Goal: Task Accomplishment & Management: Manage account settings

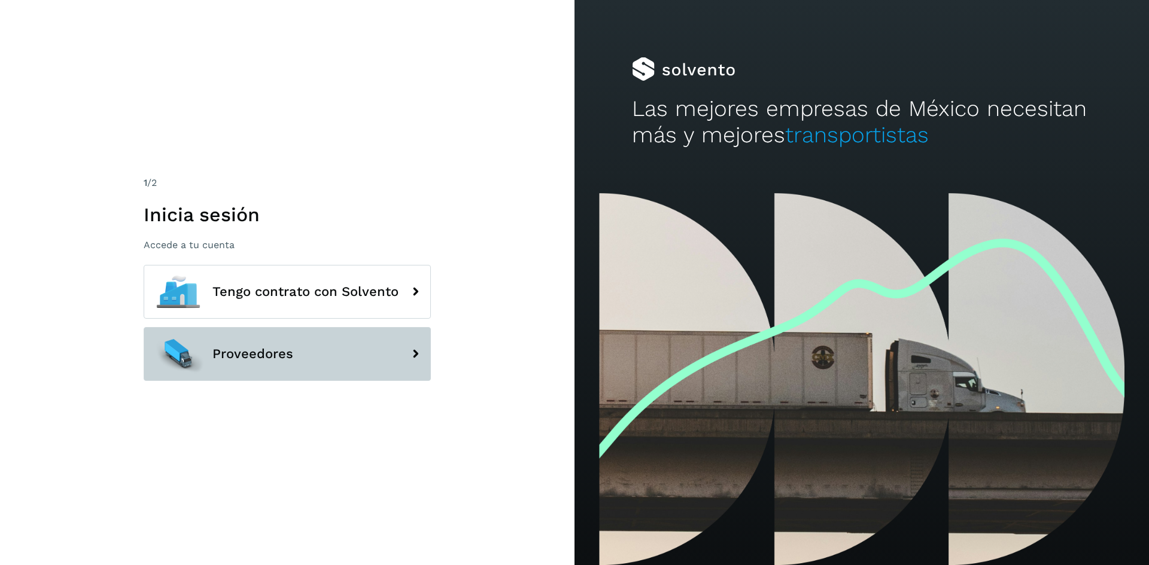
click at [401, 364] on button "Proveedores" at bounding box center [287, 354] width 287 height 54
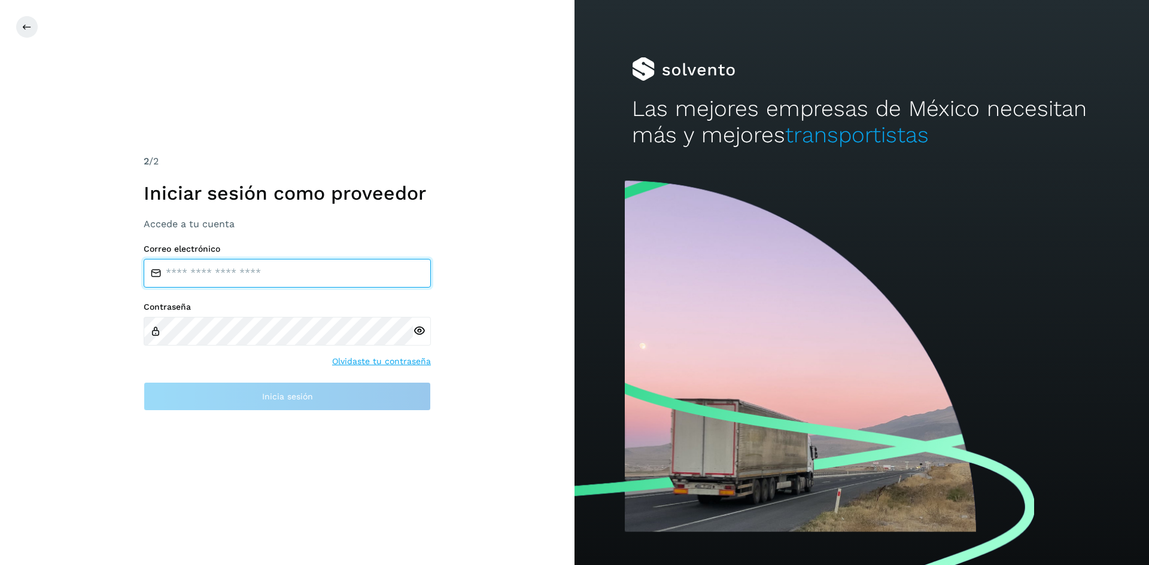
type input "**********"
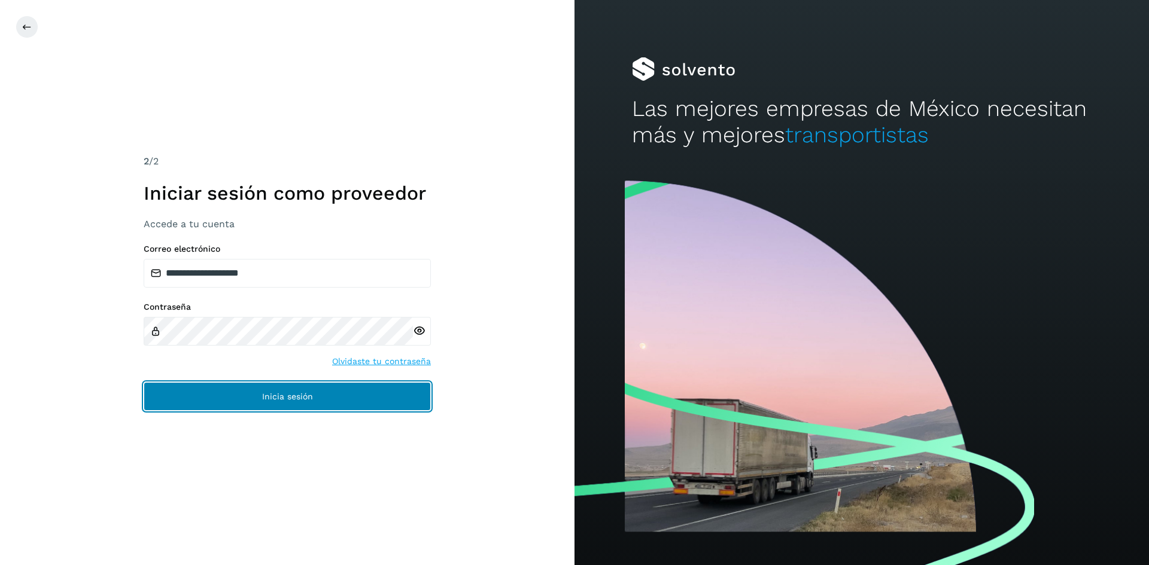
click at [342, 395] on button "Inicia sesión" at bounding box center [287, 396] width 287 height 29
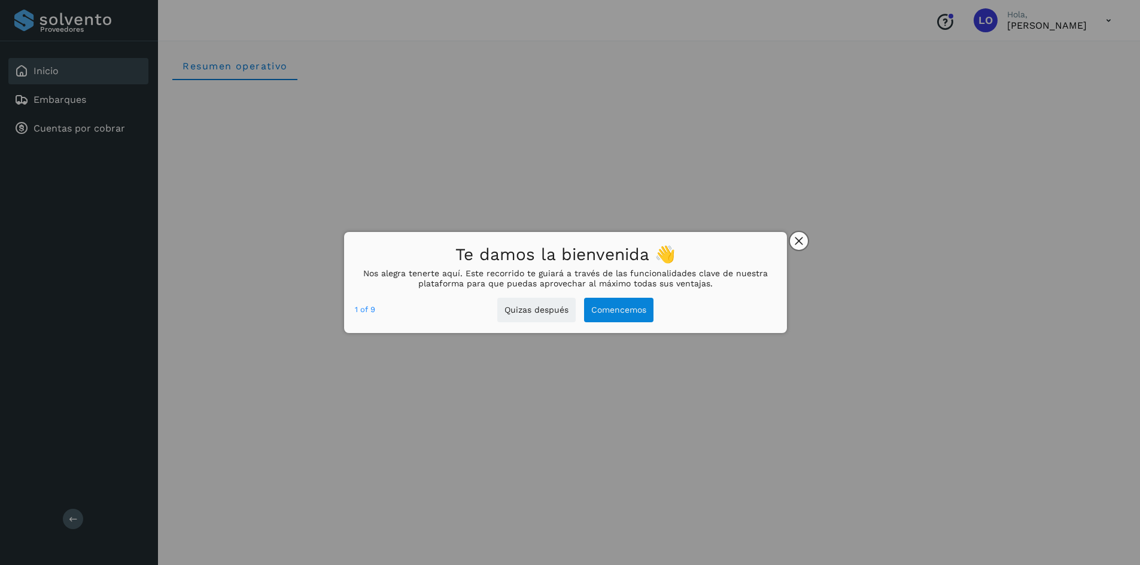
click at [799, 241] on icon "close," at bounding box center [798, 241] width 8 height 8
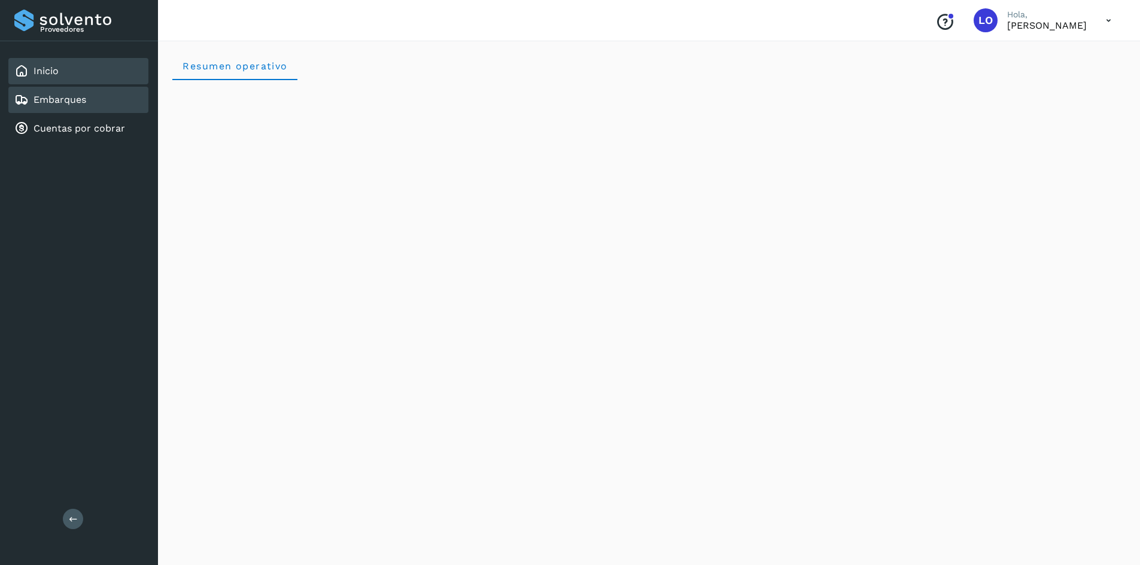
click at [74, 100] on link "Embarques" at bounding box center [60, 99] width 53 height 11
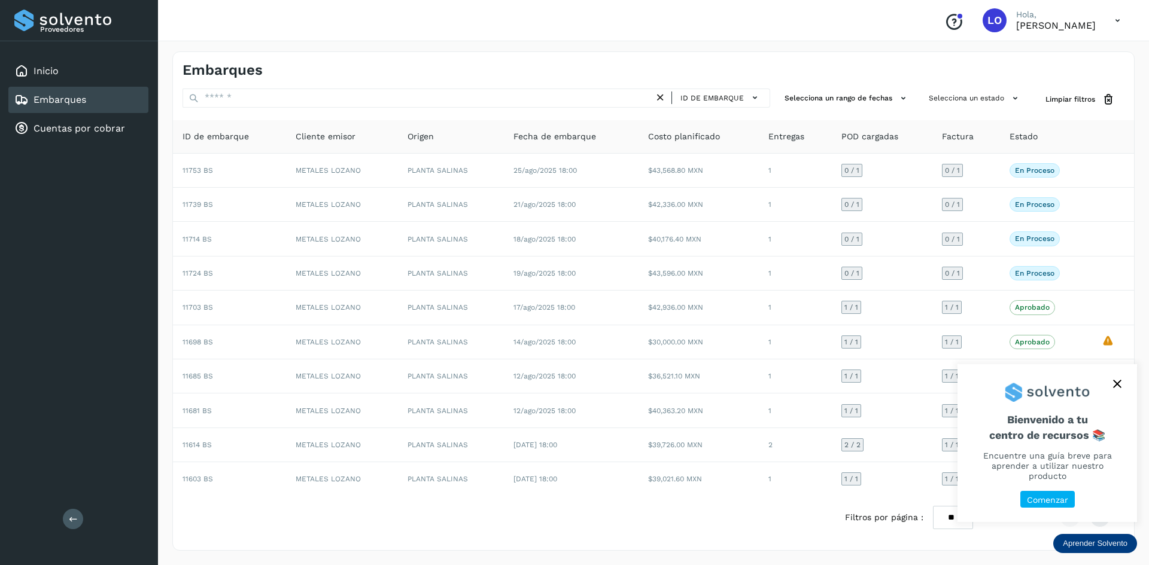
click at [1117, 388] on icon "close," at bounding box center [1117, 384] width 8 height 8
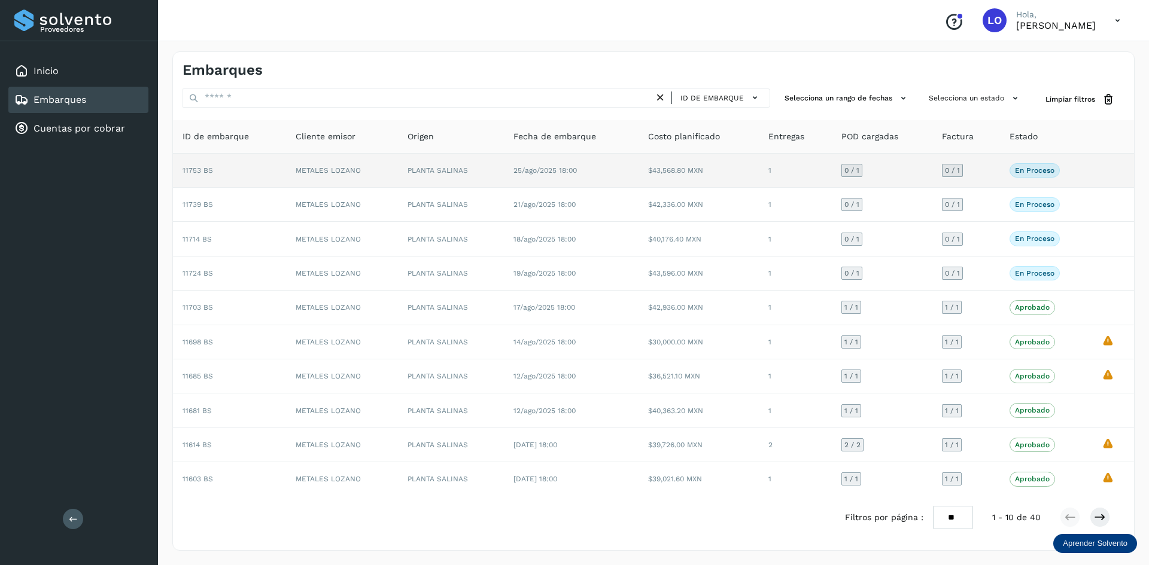
click at [1030, 172] on p "En proceso" at bounding box center [1034, 170] width 39 height 8
click at [1085, 170] on td "En proceso Verifica el estado de la factura o entregas asociadas a este embarque" at bounding box center [1046, 171] width 92 height 34
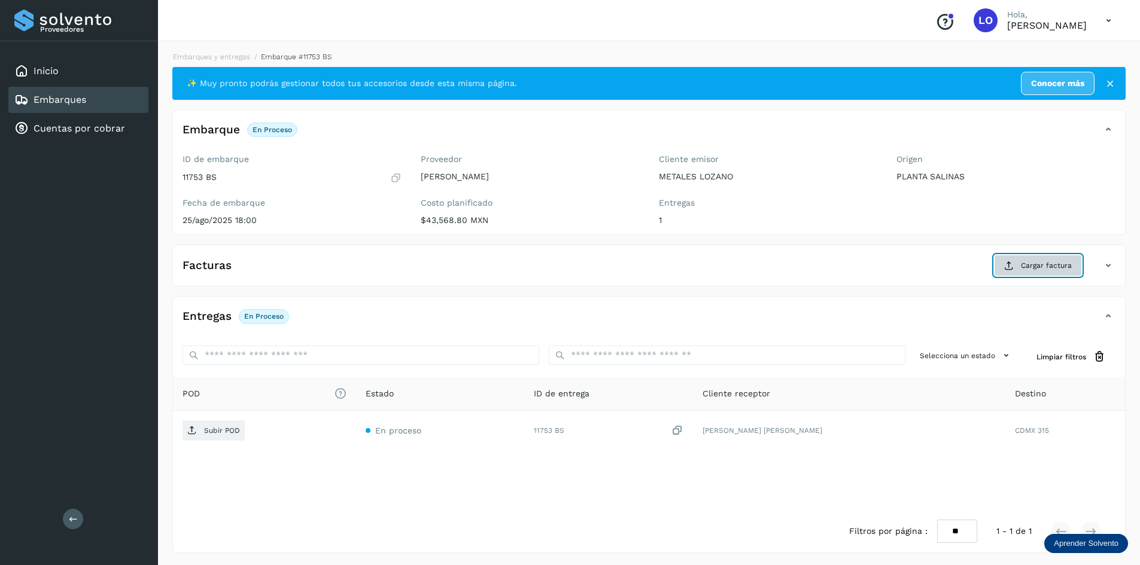
click at [1037, 270] on span "Cargar factura" at bounding box center [1046, 265] width 51 height 11
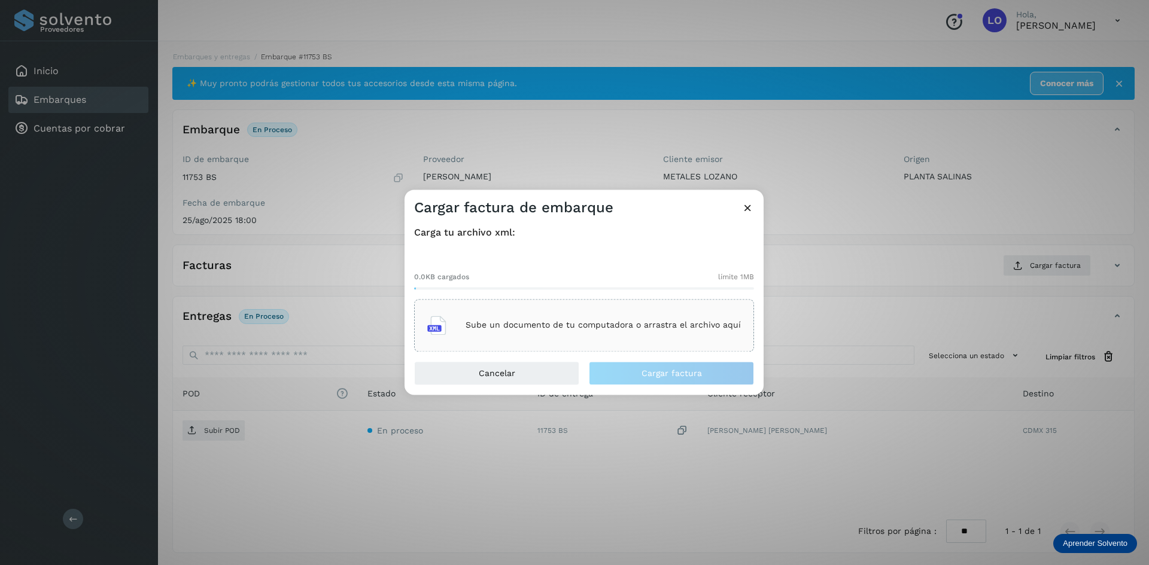
click at [589, 322] on p "Sube un documento de tu computadora o arrastra el archivo aquí" at bounding box center [602, 326] width 275 height 10
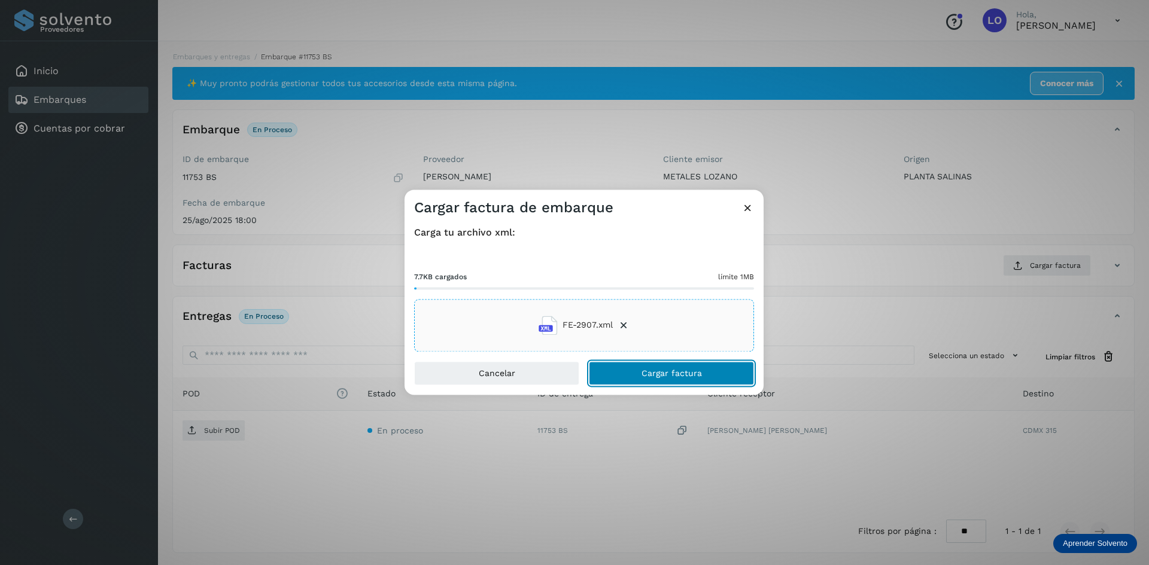
click at [689, 379] on button "Cargar factura" at bounding box center [671, 373] width 165 height 24
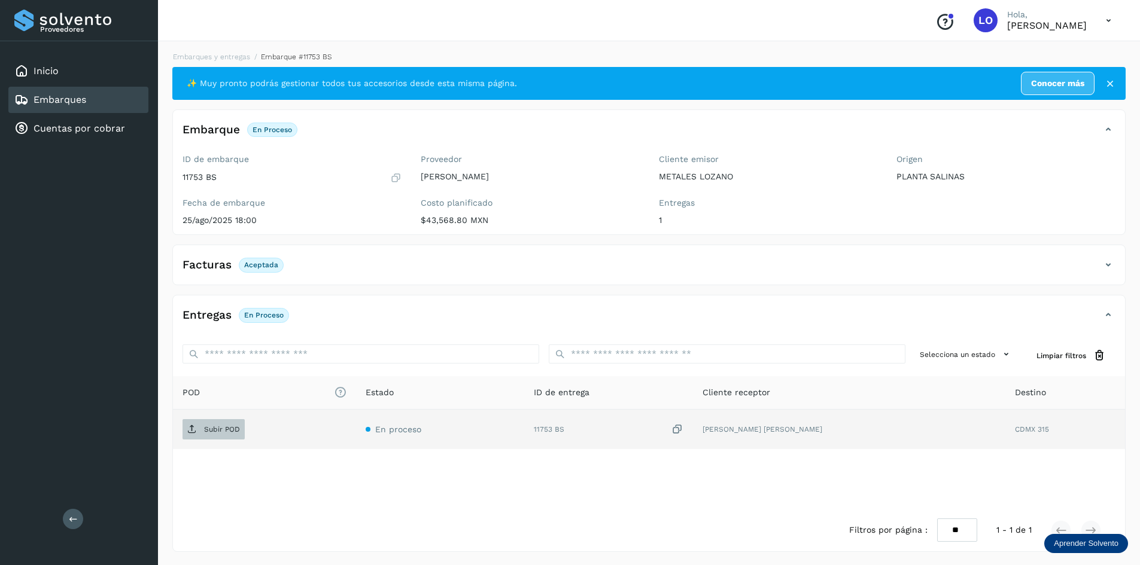
click at [217, 433] on p "Subir POD" at bounding box center [222, 429] width 36 height 8
click at [1111, 84] on icon at bounding box center [1110, 84] width 12 height 12
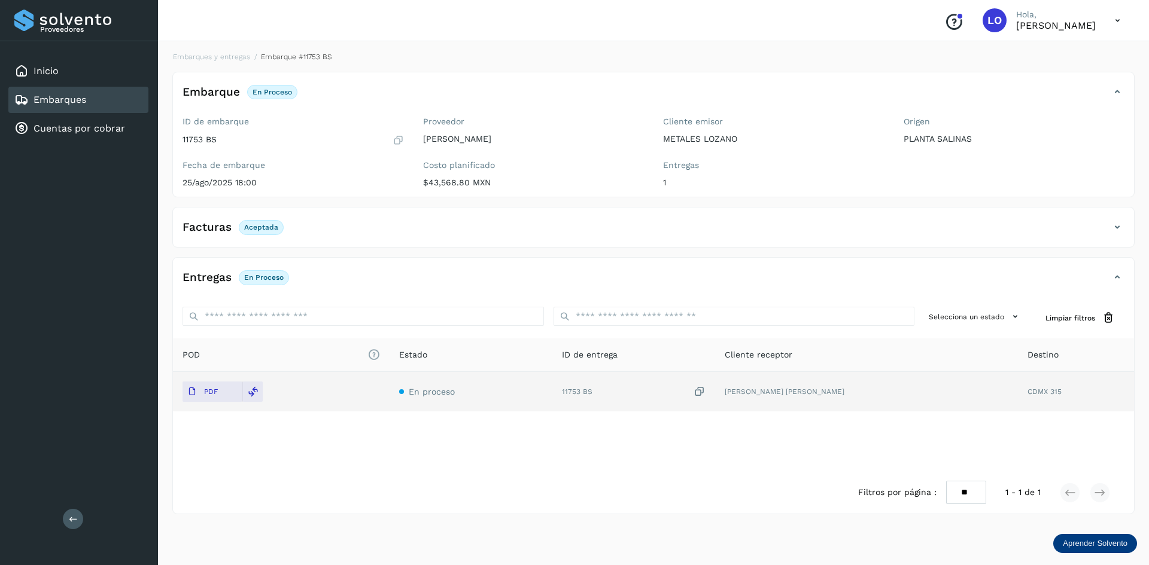
click at [99, 97] on div "Embarques" at bounding box center [78, 100] width 140 height 26
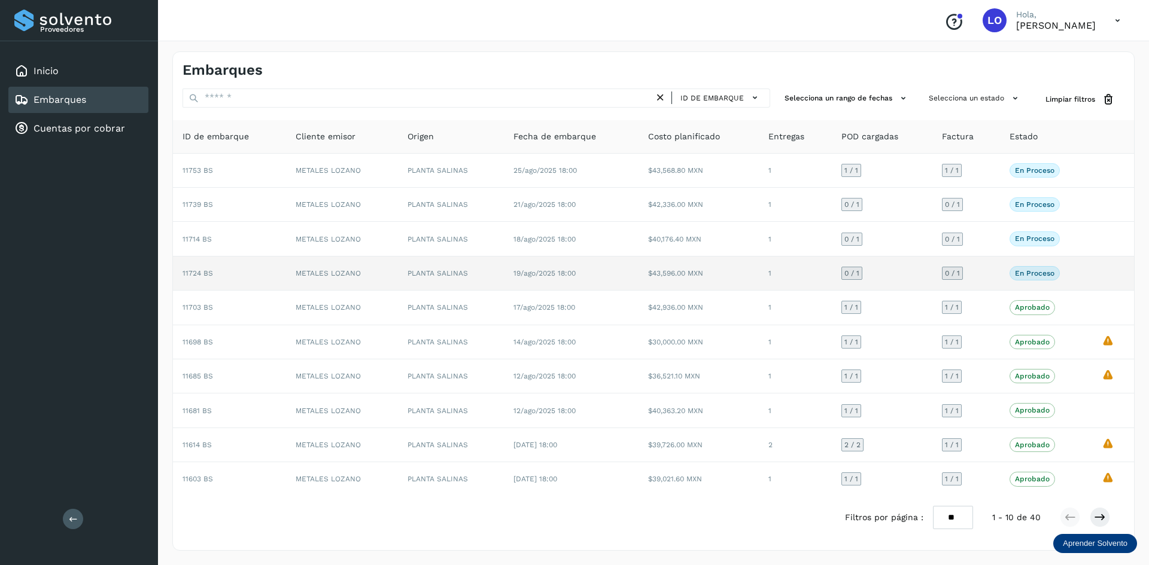
click at [1107, 270] on td at bounding box center [1113, 274] width 42 height 34
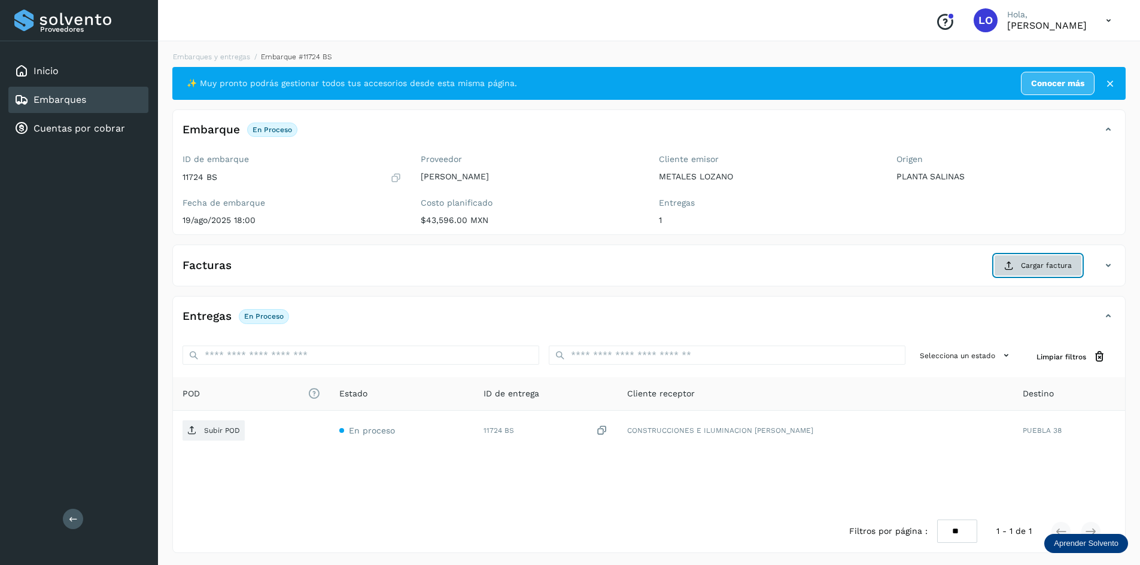
click at [1028, 269] on span "Cargar factura" at bounding box center [1046, 265] width 51 height 11
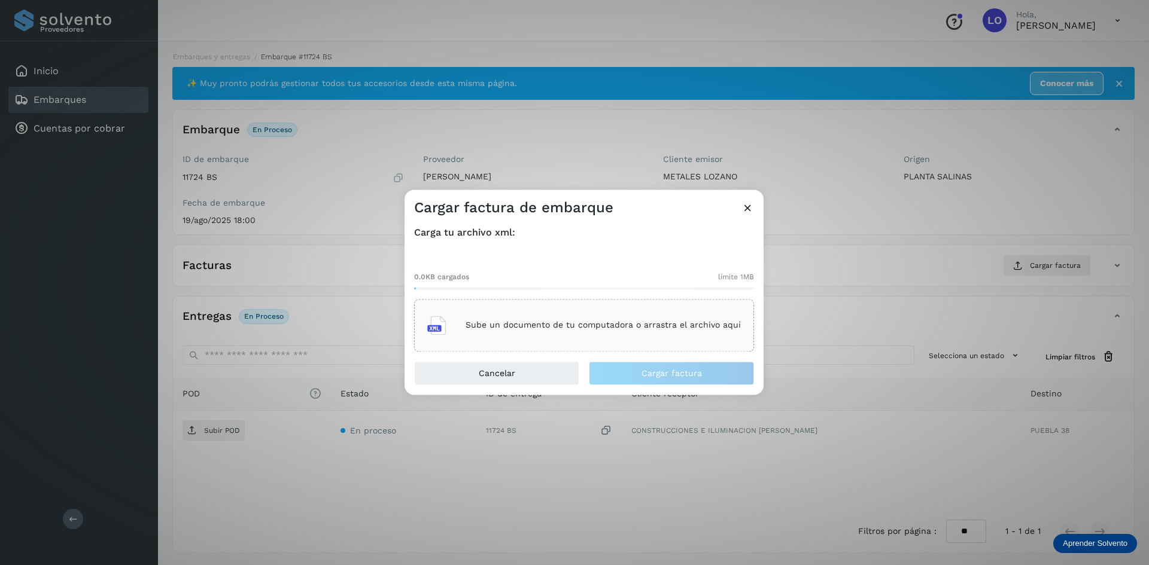
click at [574, 331] on div "Sube un documento de tu computadora o arrastra el archivo aquí" at bounding box center [583, 325] width 313 height 32
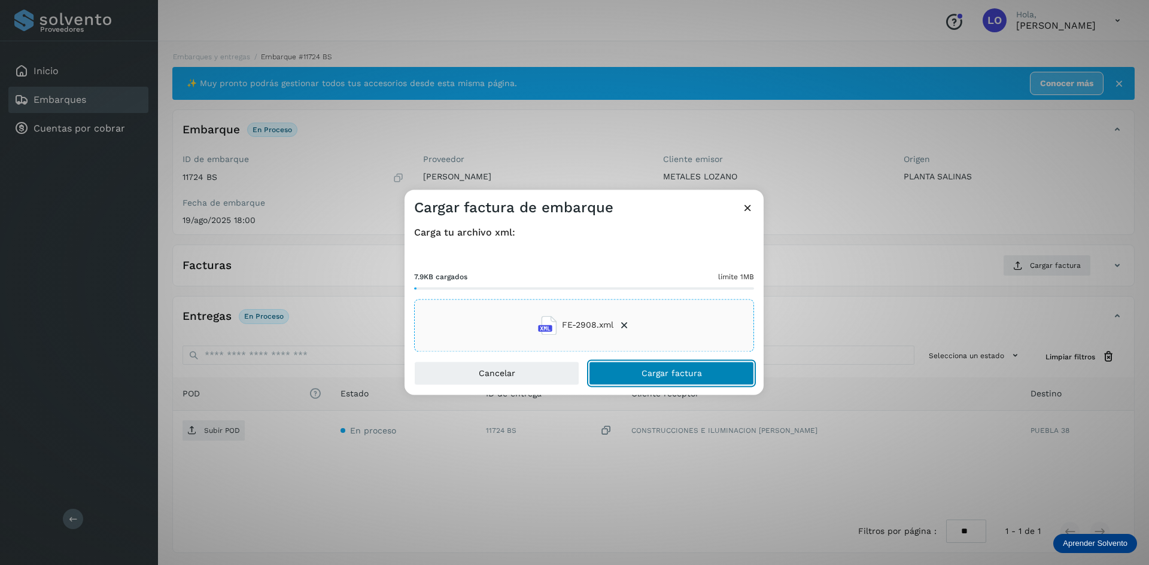
click at [690, 371] on span "Cargar factura" at bounding box center [671, 373] width 60 height 8
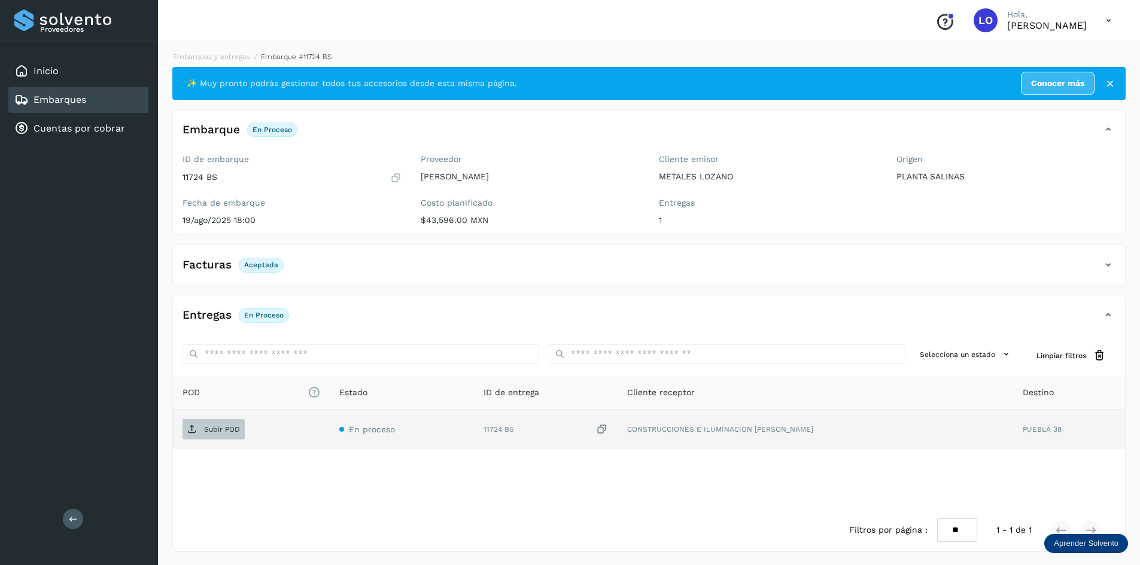
click at [214, 431] on p "Subir POD" at bounding box center [222, 429] width 36 height 8
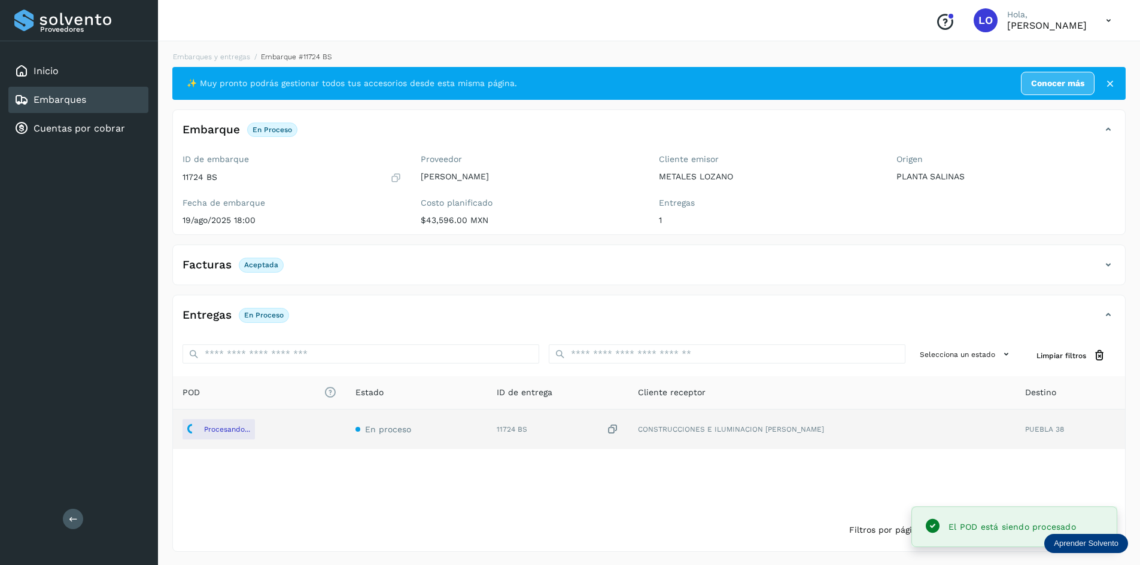
scroll to position [1, 0]
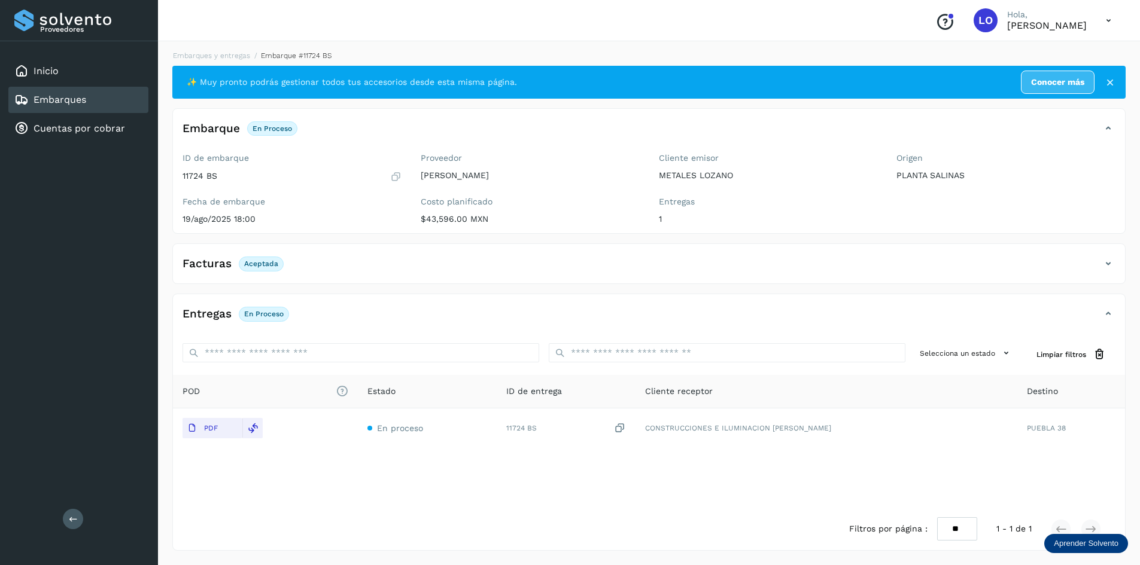
click at [1107, 127] on icon at bounding box center [1108, 128] width 14 height 14
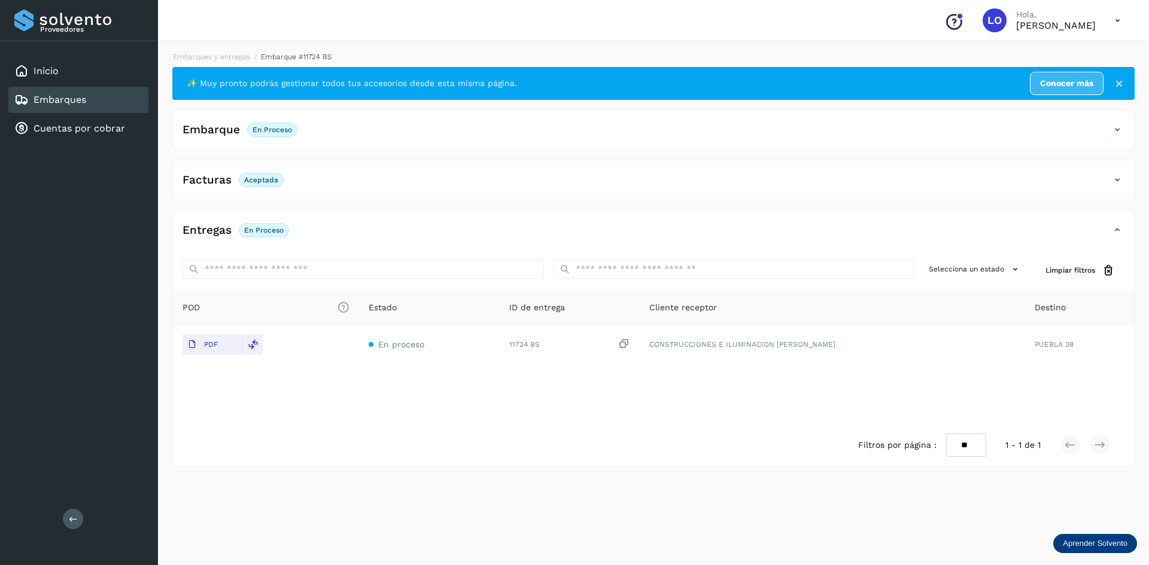
drag, startPoint x: 1114, startPoint y: 128, endPoint x: 1119, endPoint y: 157, distance: 29.8
click at [1114, 127] on icon at bounding box center [1117, 130] width 14 height 14
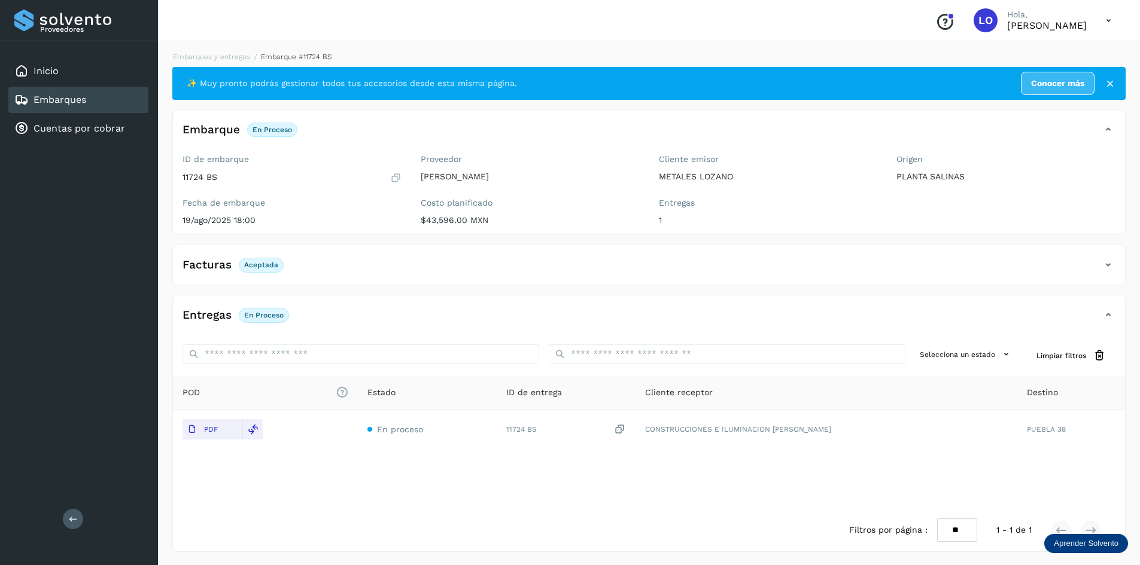
click at [1107, 266] on icon at bounding box center [1108, 265] width 14 height 14
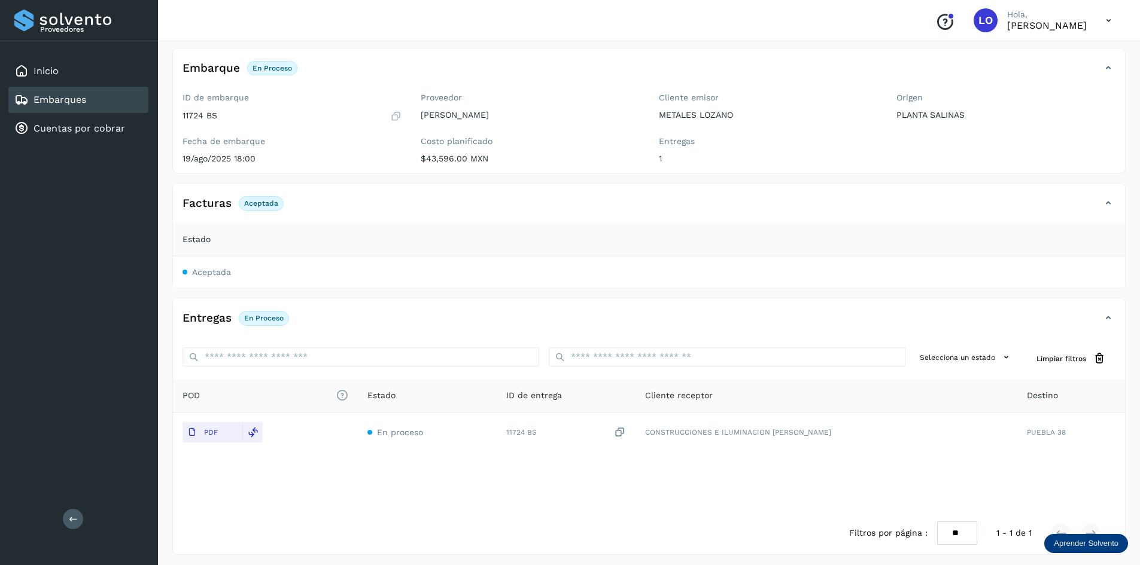
scroll to position [66, 0]
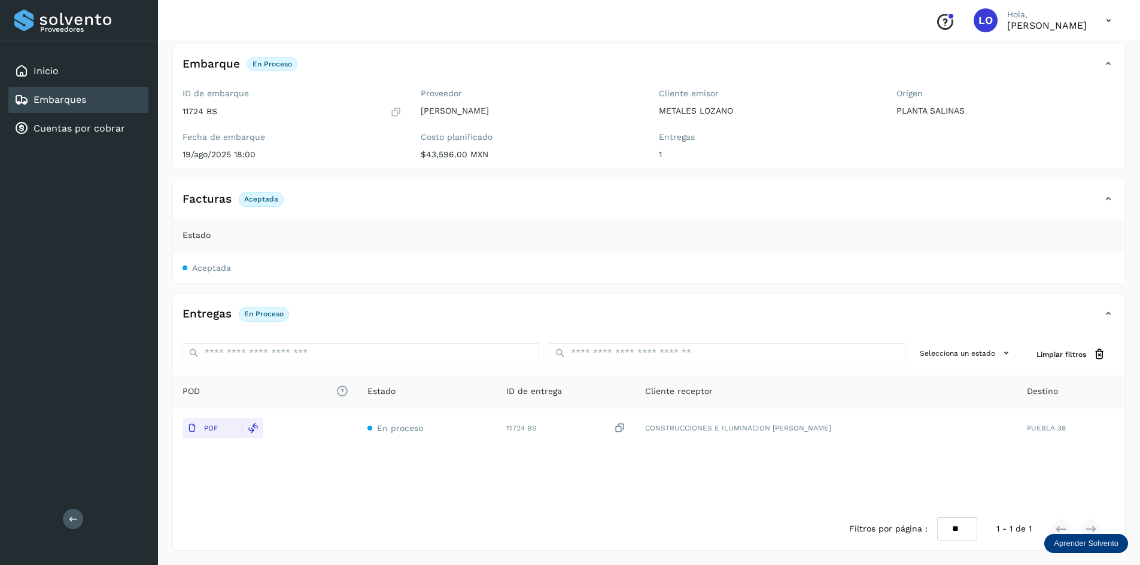
click at [1107, 307] on icon at bounding box center [1108, 314] width 14 height 14
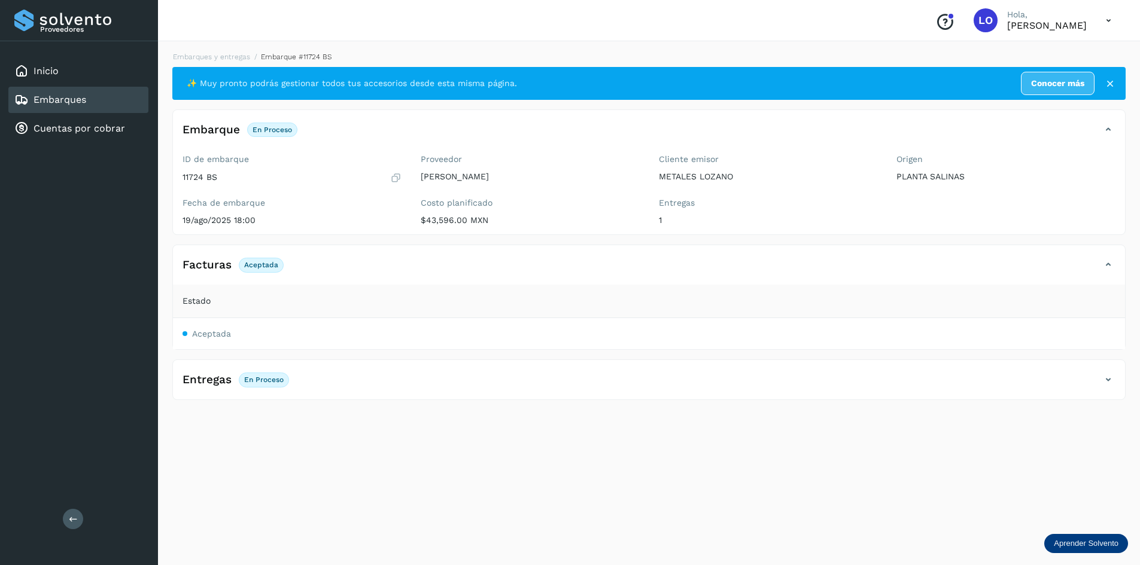
scroll to position [0, 0]
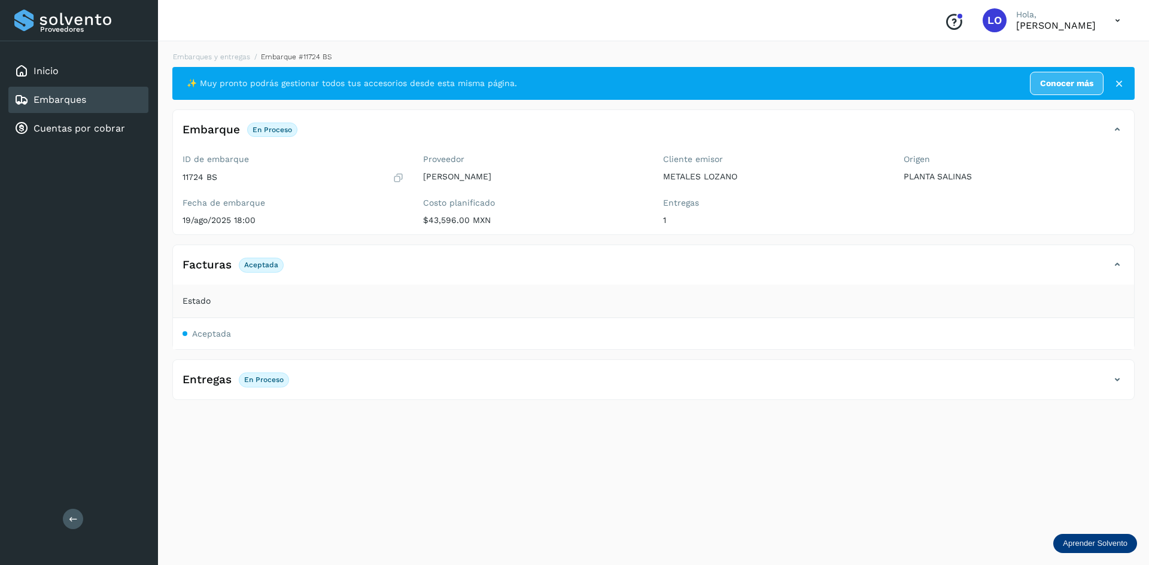
click at [80, 106] on div "Embarques" at bounding box center [50, 100] width 72 height 14
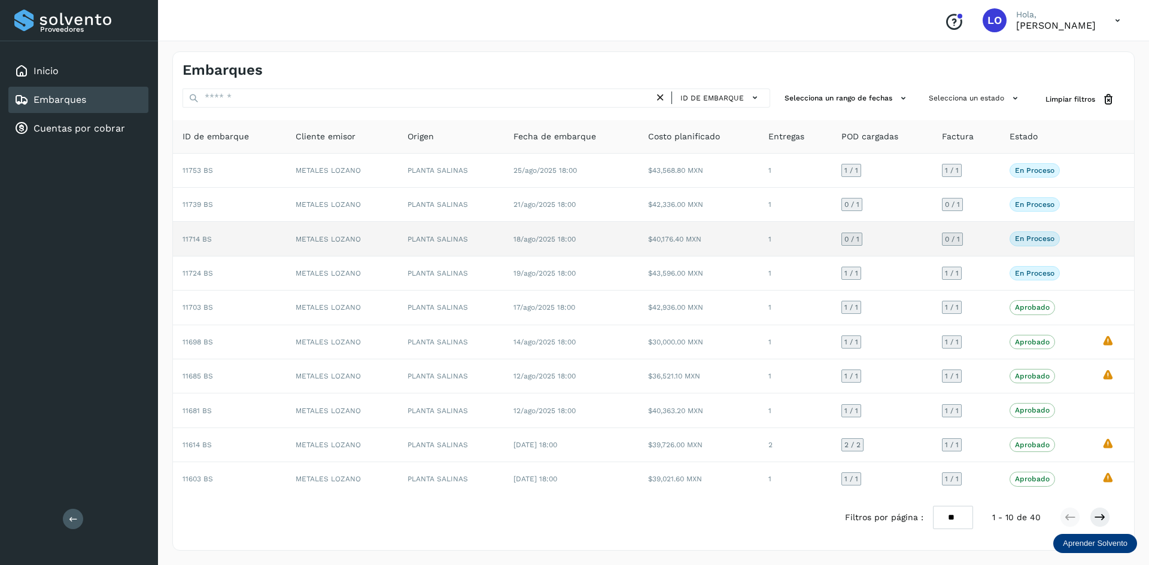
click at [1101, 241] on td at bounding box center [1113, 239] width 42 height 34
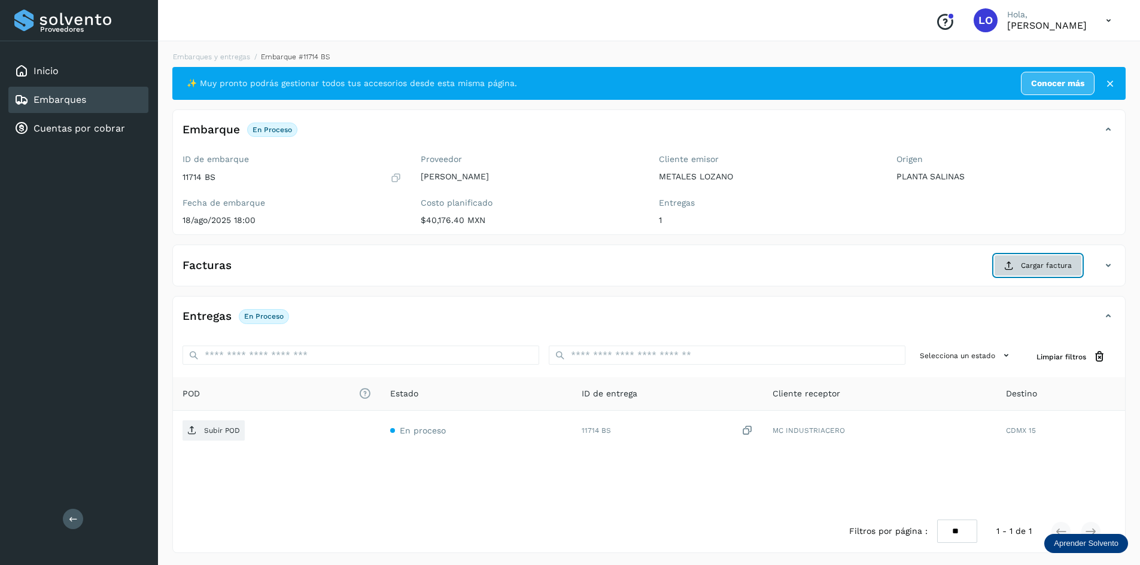
click at [1020, 264] on button "Cargar factura" at bounding box center [1038, 266] width 88 height 22
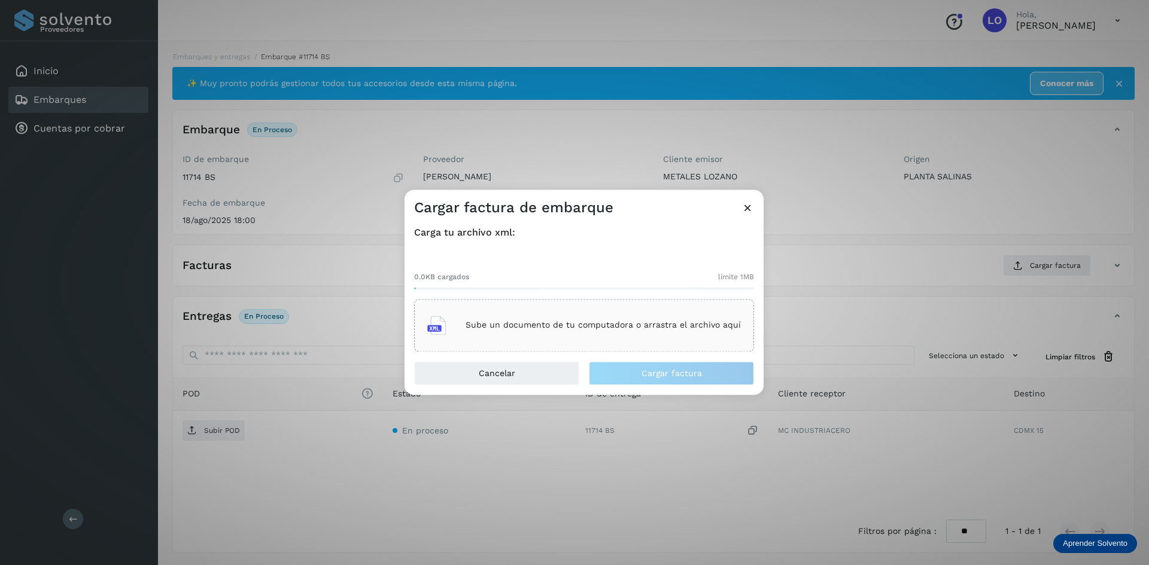
click at [555, 327] on p "Sube un documento de tu computadora o arrastra el archivo aquí" at bounding box center [602, 326] width 275 height 10
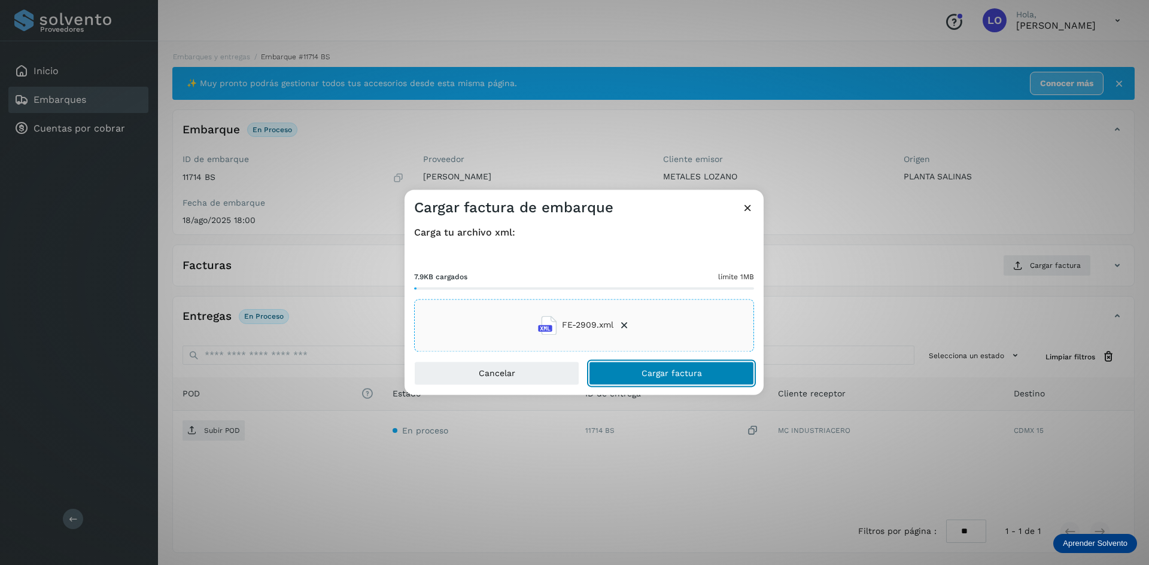
click at [717, 373] on button "Cargar factura" at bounding box center [671, 373] width 165 height 24
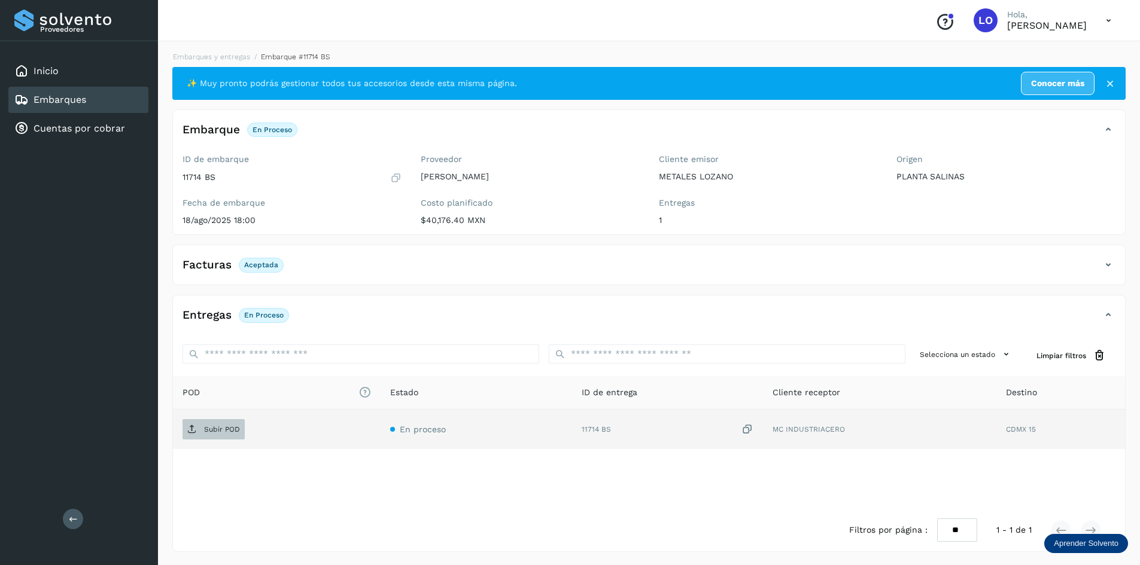
click at [223, 428] on p "Subir POD" at bounding box center [222, 429] width 36 height 8
click at [92, 100] on div "Embarques" at bounding box center [78, 100] width 140 height 26
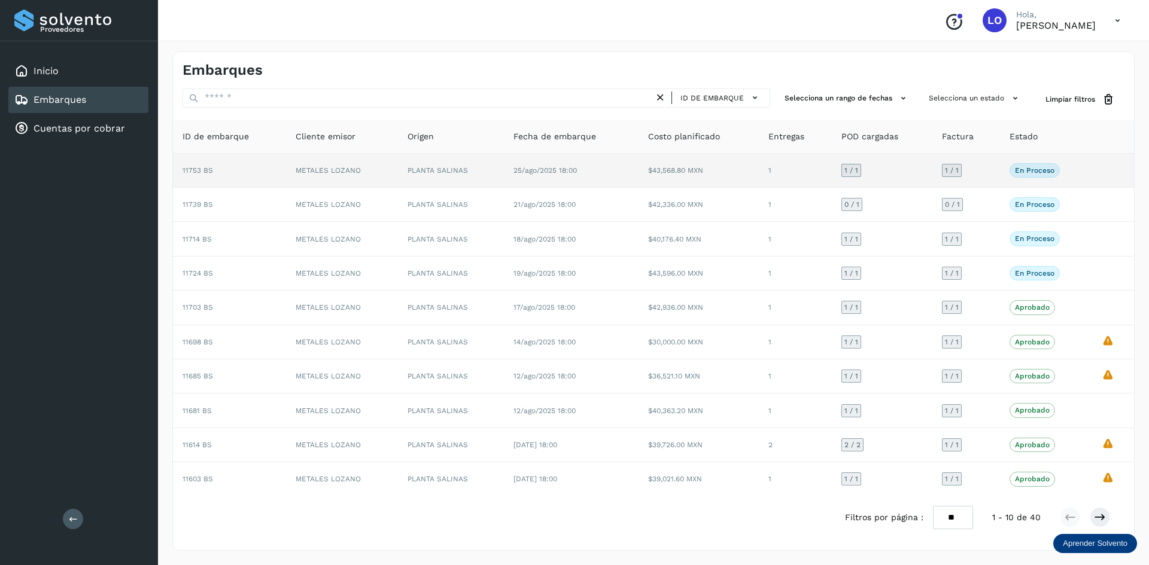
click at [1080, 170] on div "En proceso Verifica el estado de la factura o entregas asociadas a este embarque" at bounding box center [1045, 170] width 73 height 14
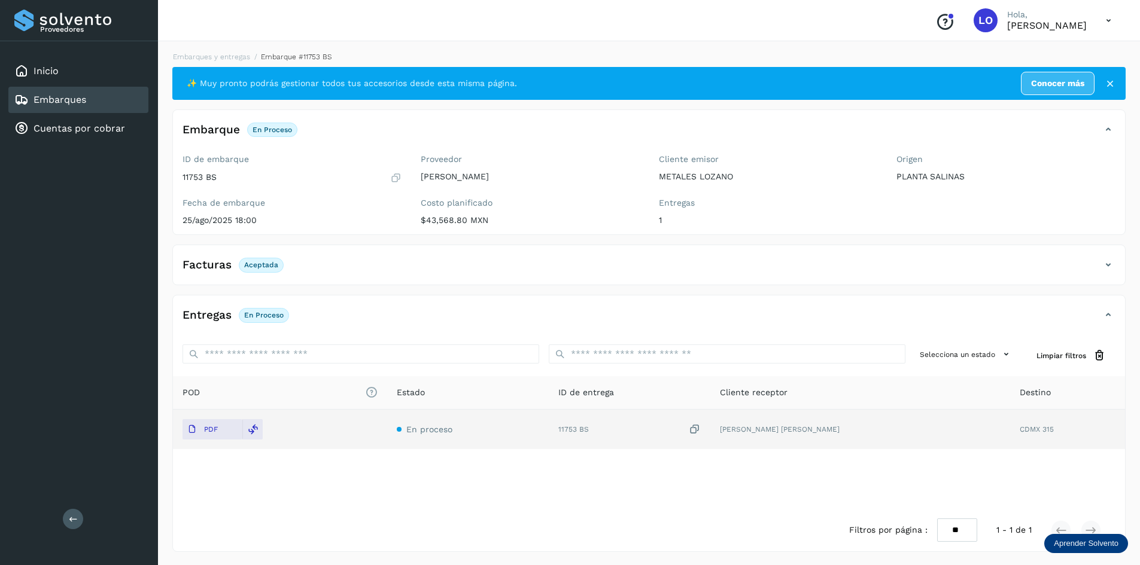
scroll to position [1, 0]
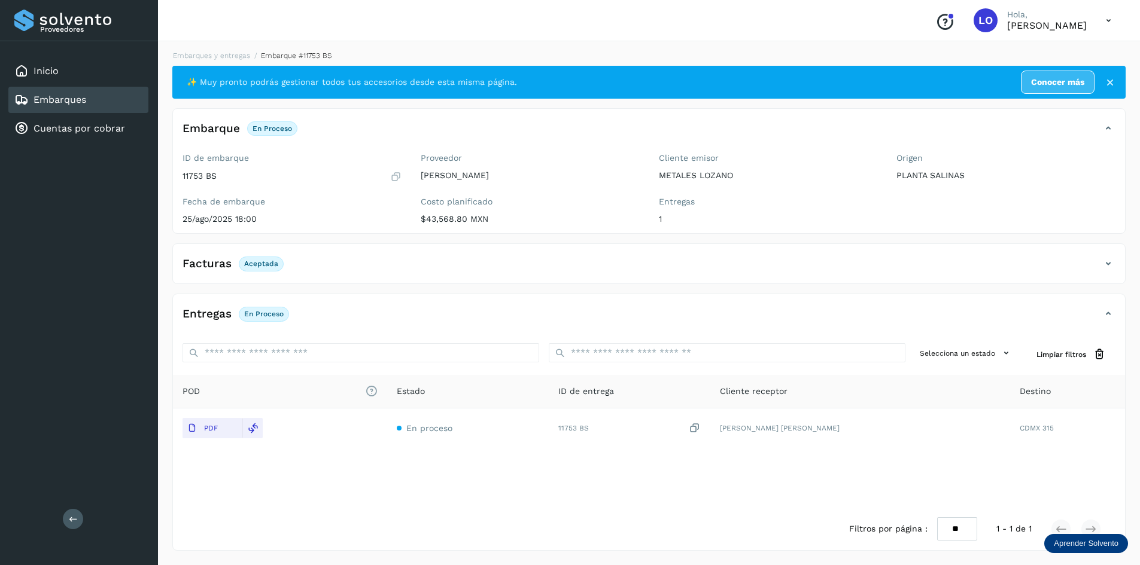
click at [61, 98] on link "Embarques" at bounding box center [60, 99] width 53 height 11
